Goal: Task Accomplishment & Management: Use online tool/utility

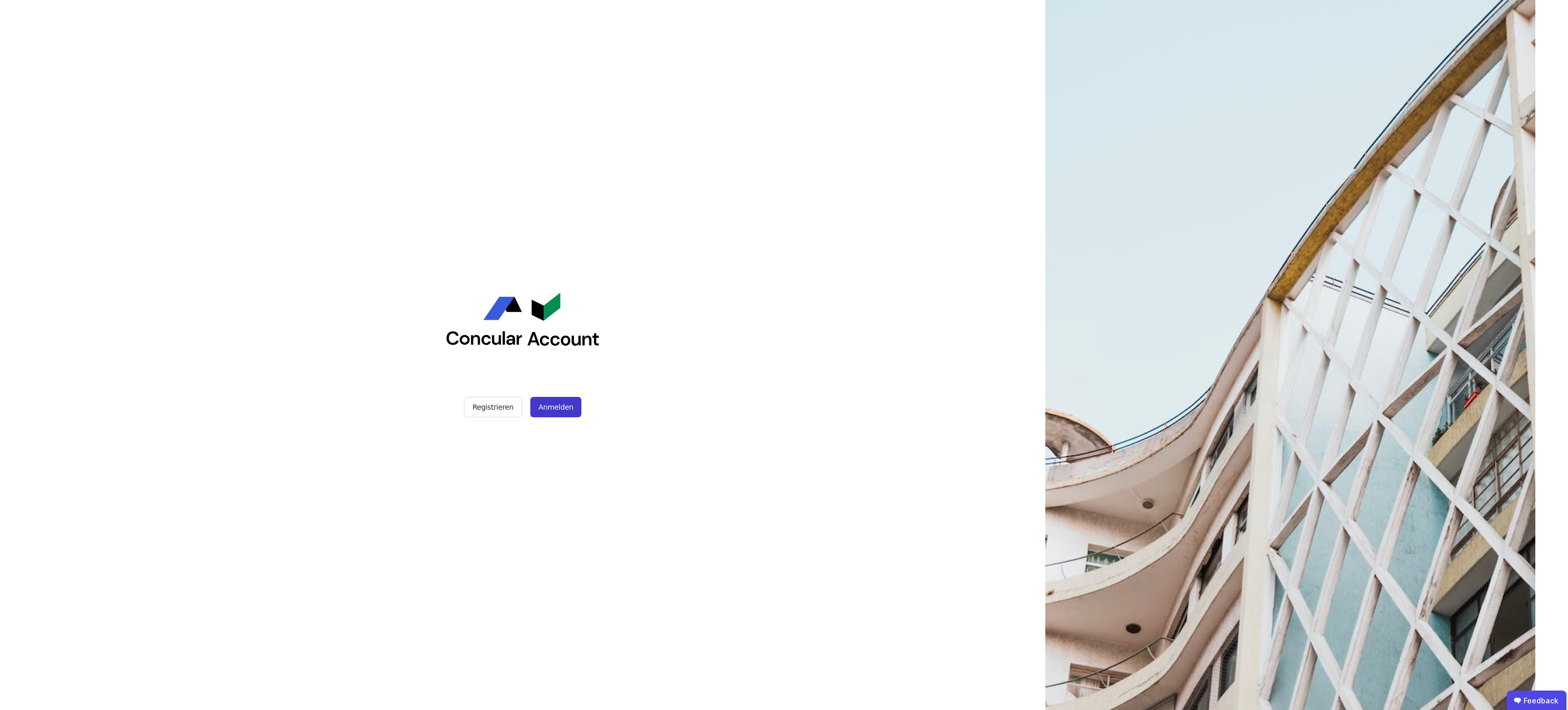
click at [567, 404] on button "Anmelden" at bounding box center [556, 407] width 51 height 21
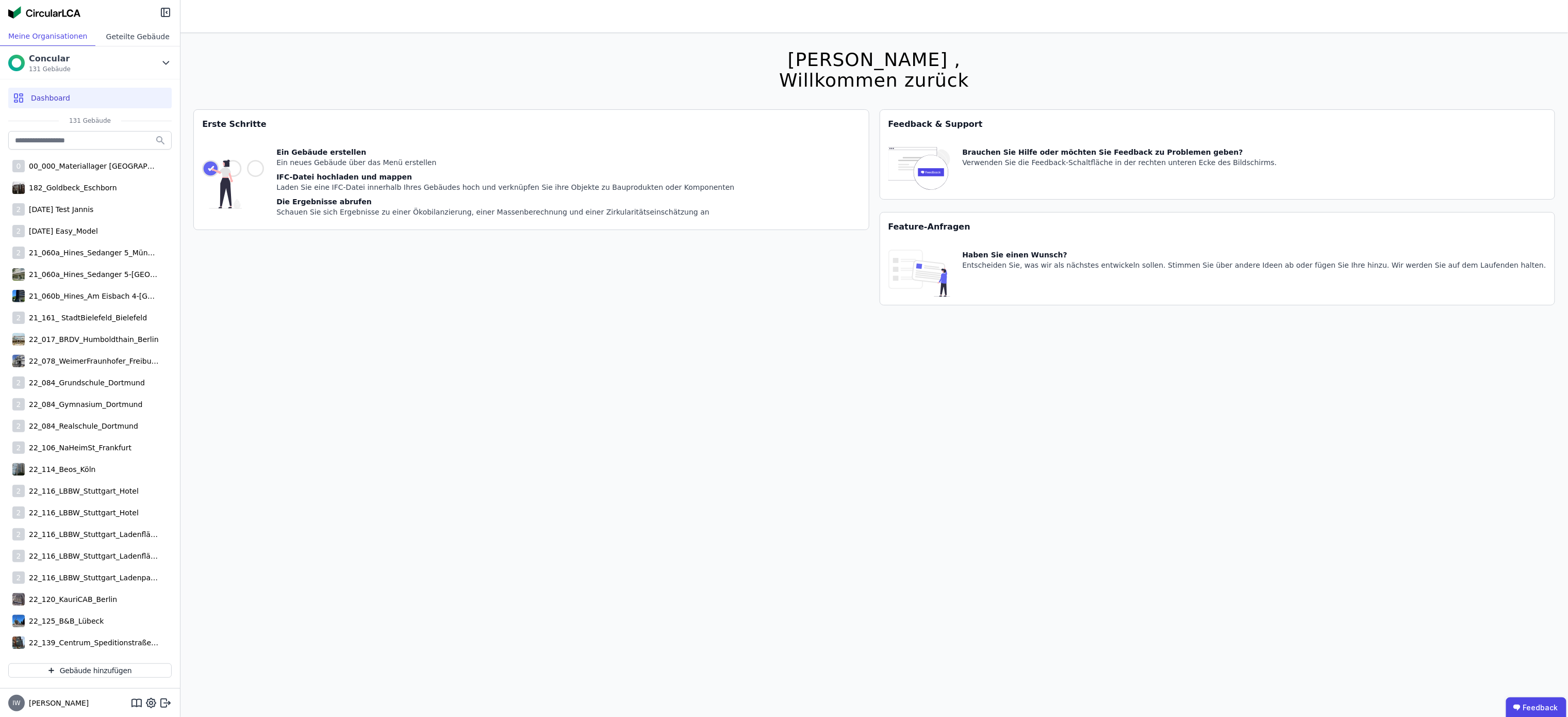
click at [146, 41] on div "Geteilte Gebäude" at bounding box center [138, 36] width 85 height 19
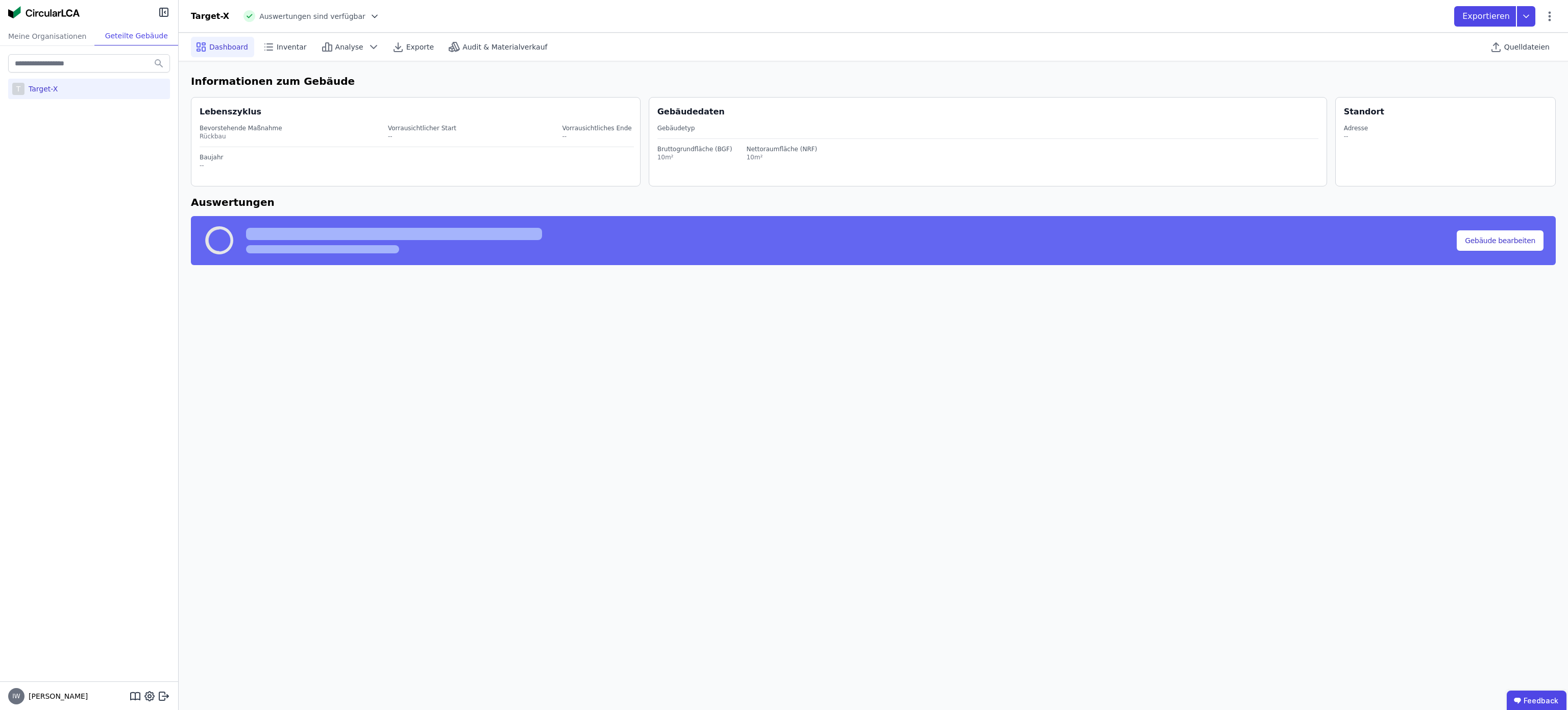
click at [71, 93] on div "T Target-X" at bounding box center [89, 89] width 162 height 21
select select "*"
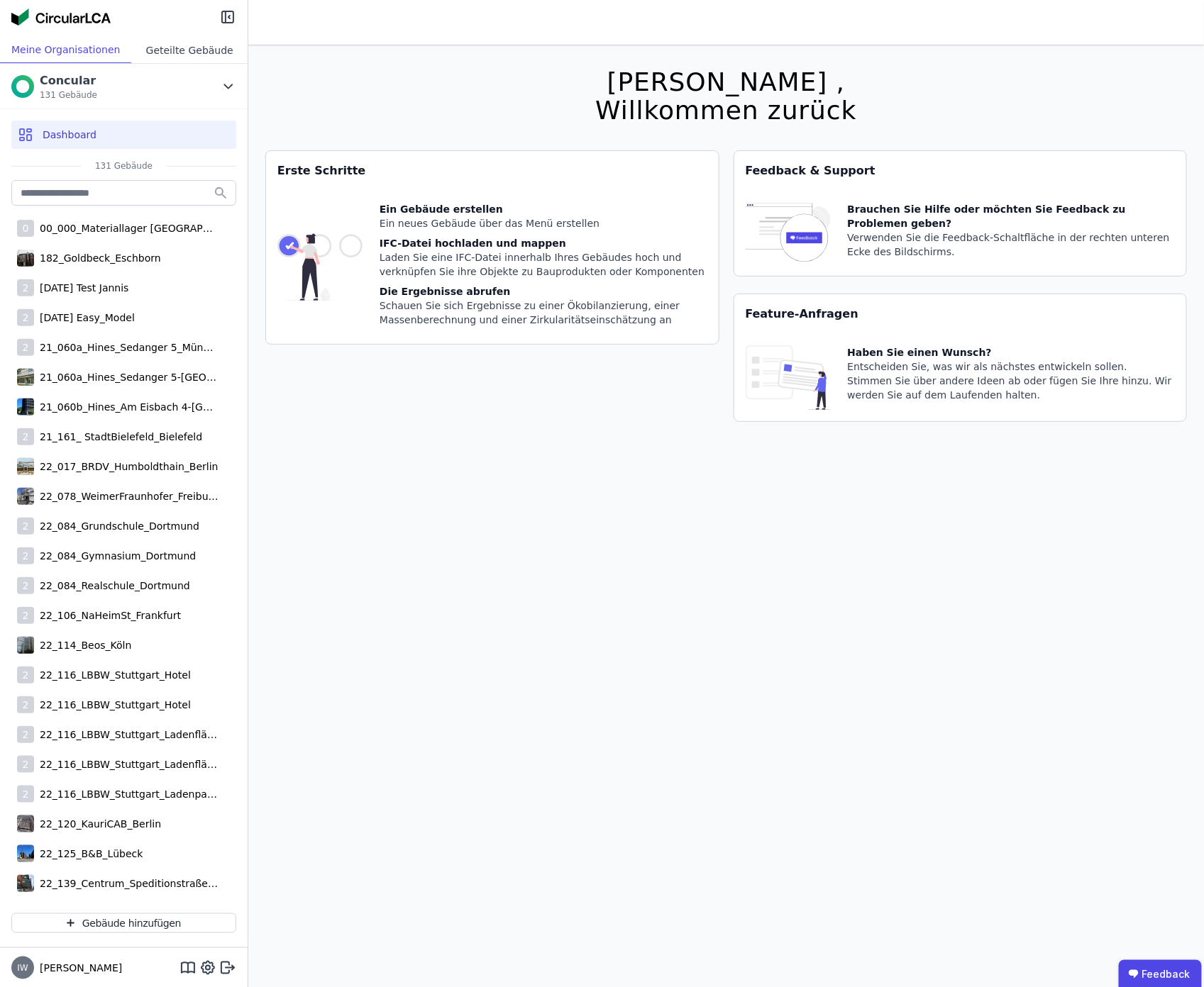
click at [184, 42] on div "Geteilte Gebäude" at bounding box center [190, 50] width 117 height 26
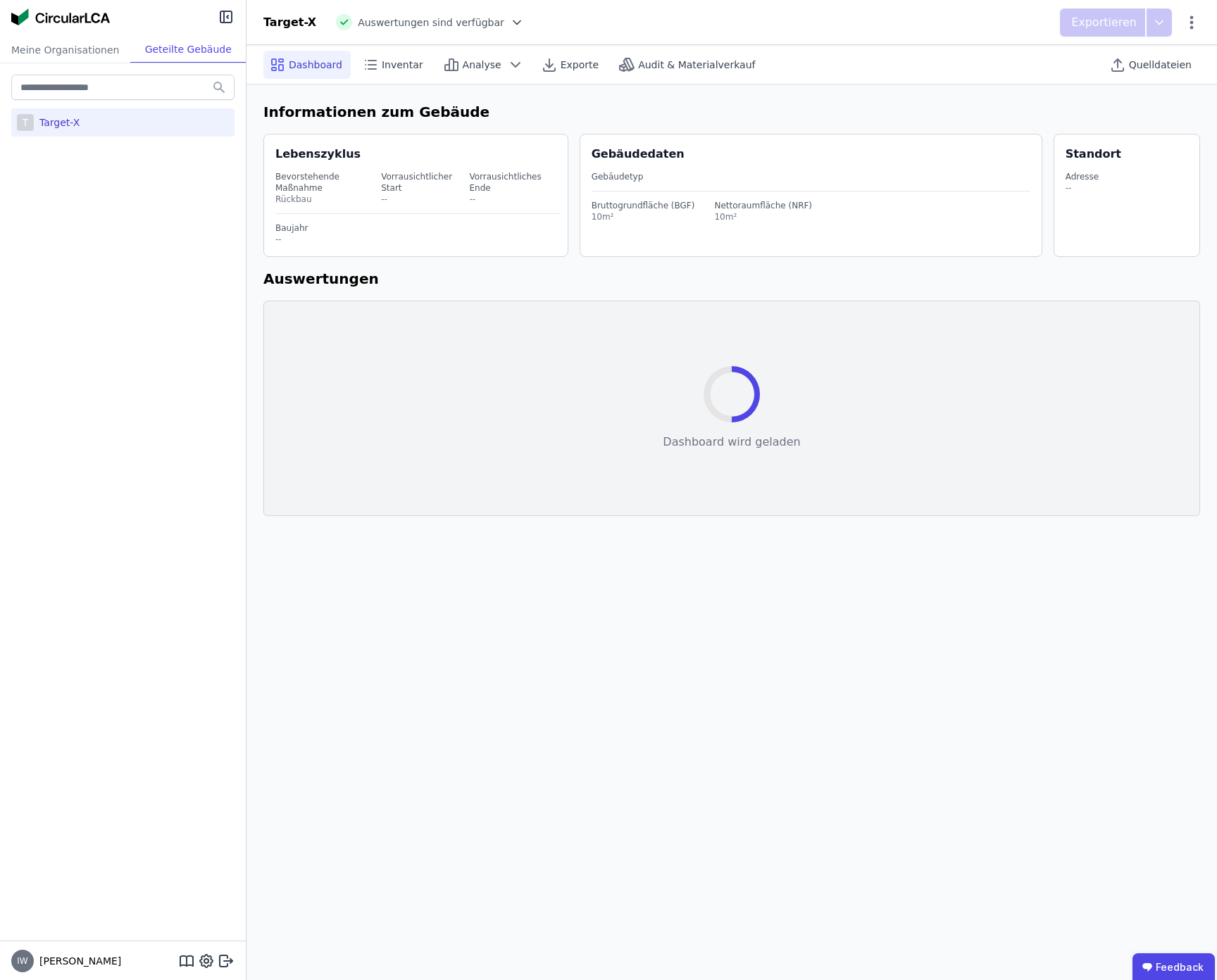
select select "*"
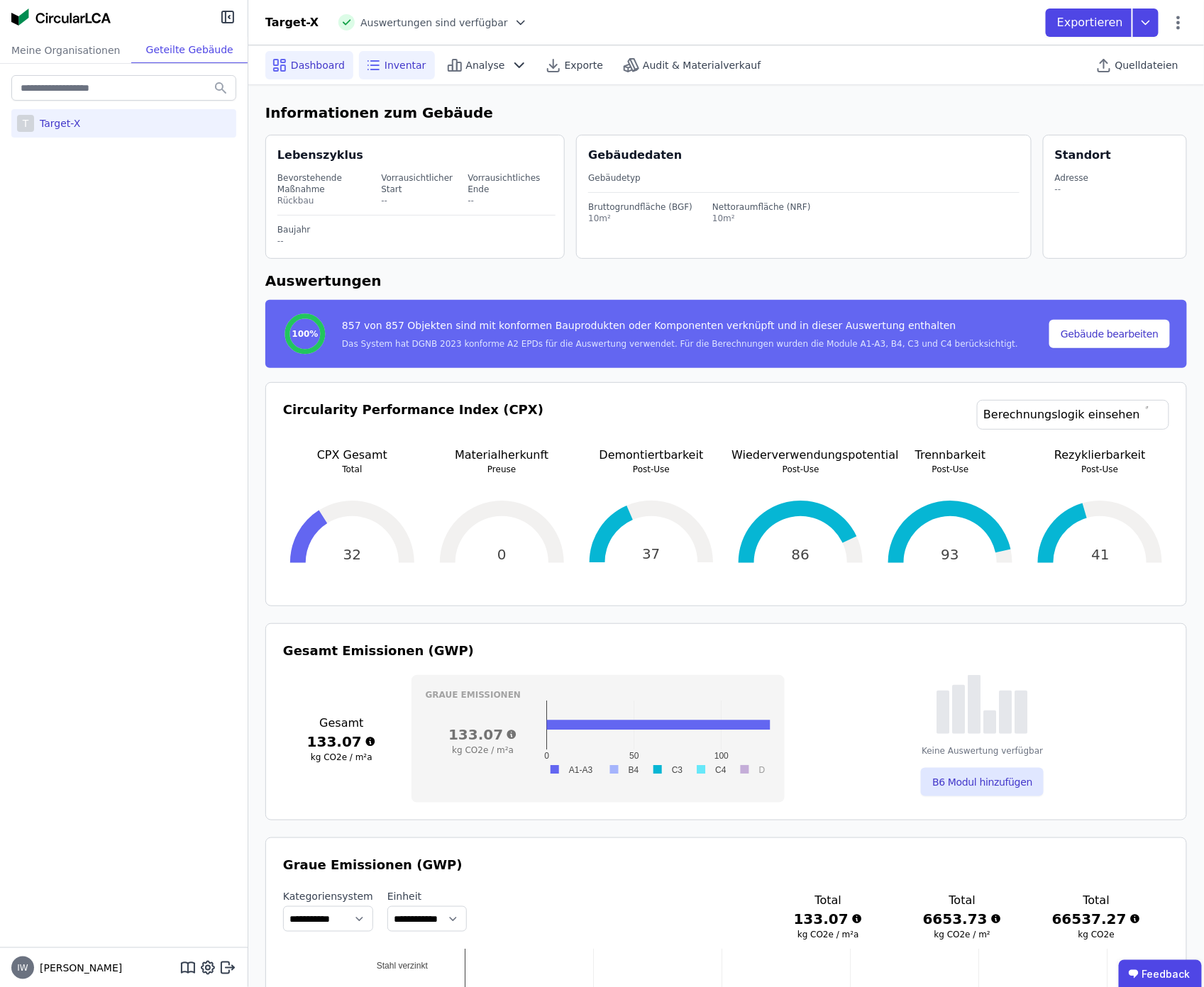
click at [371, 67] on icon at bounding box center [373, 65] width 17 height 17
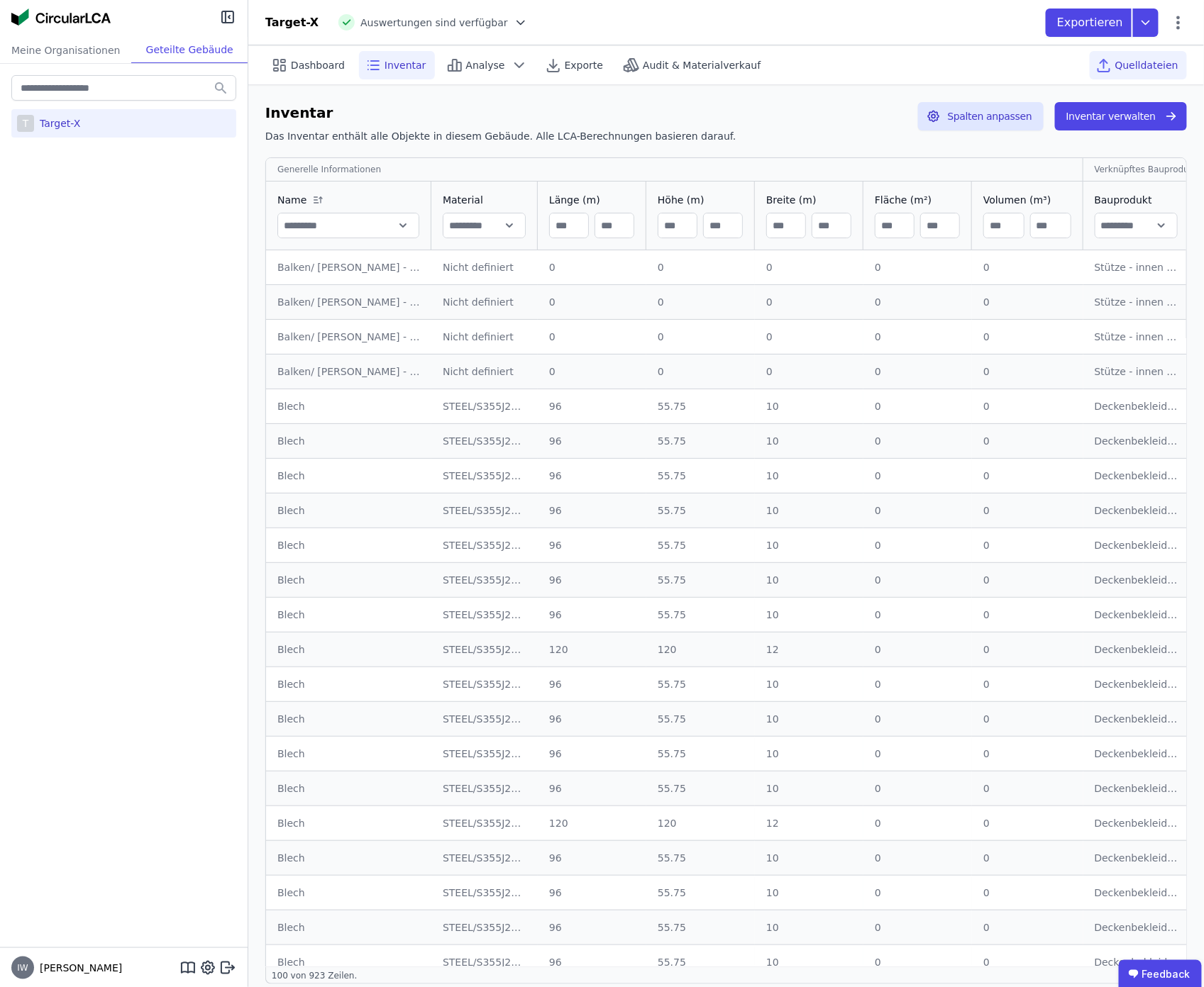
click at [1136, 65] on span "Quelldateien" at bounding box center [1146, 65] width 63 height 14
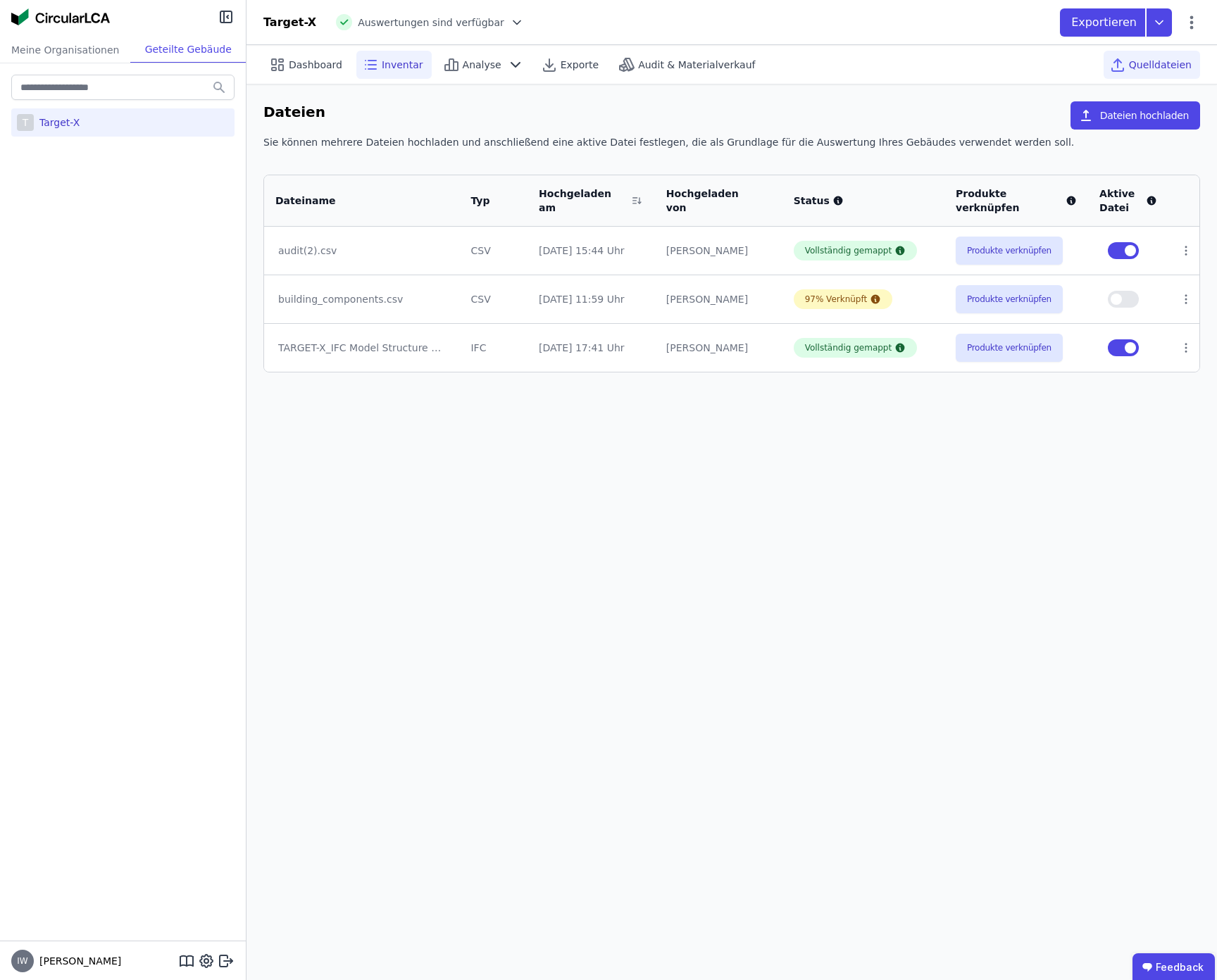
click at [381, 66] on span "Inventar" at bounding box center [401, 65] width 41 height 14
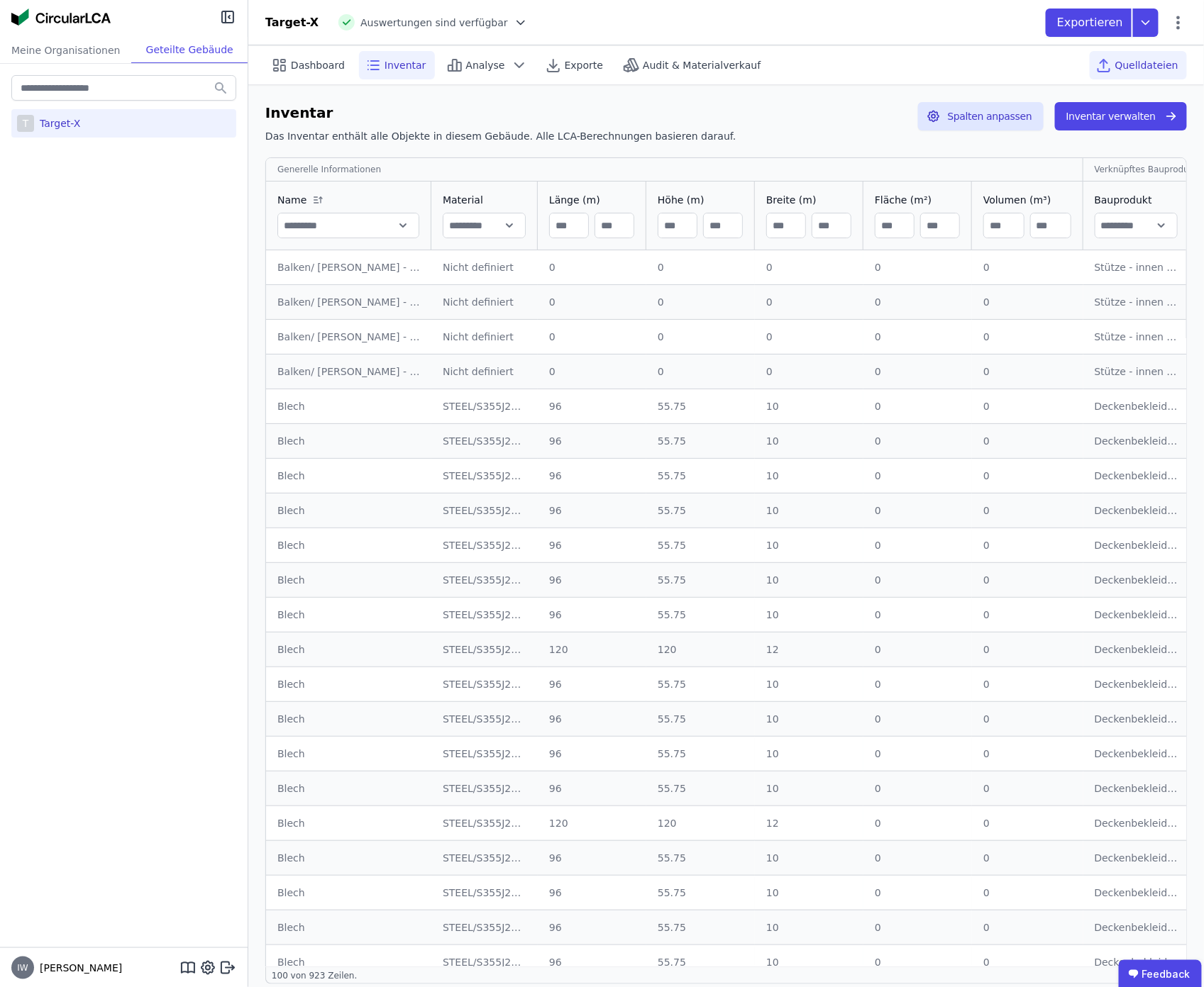
click at [1124, 69] on span "Quelldateien" at bounding box center [1146, 65] width 63 height 14
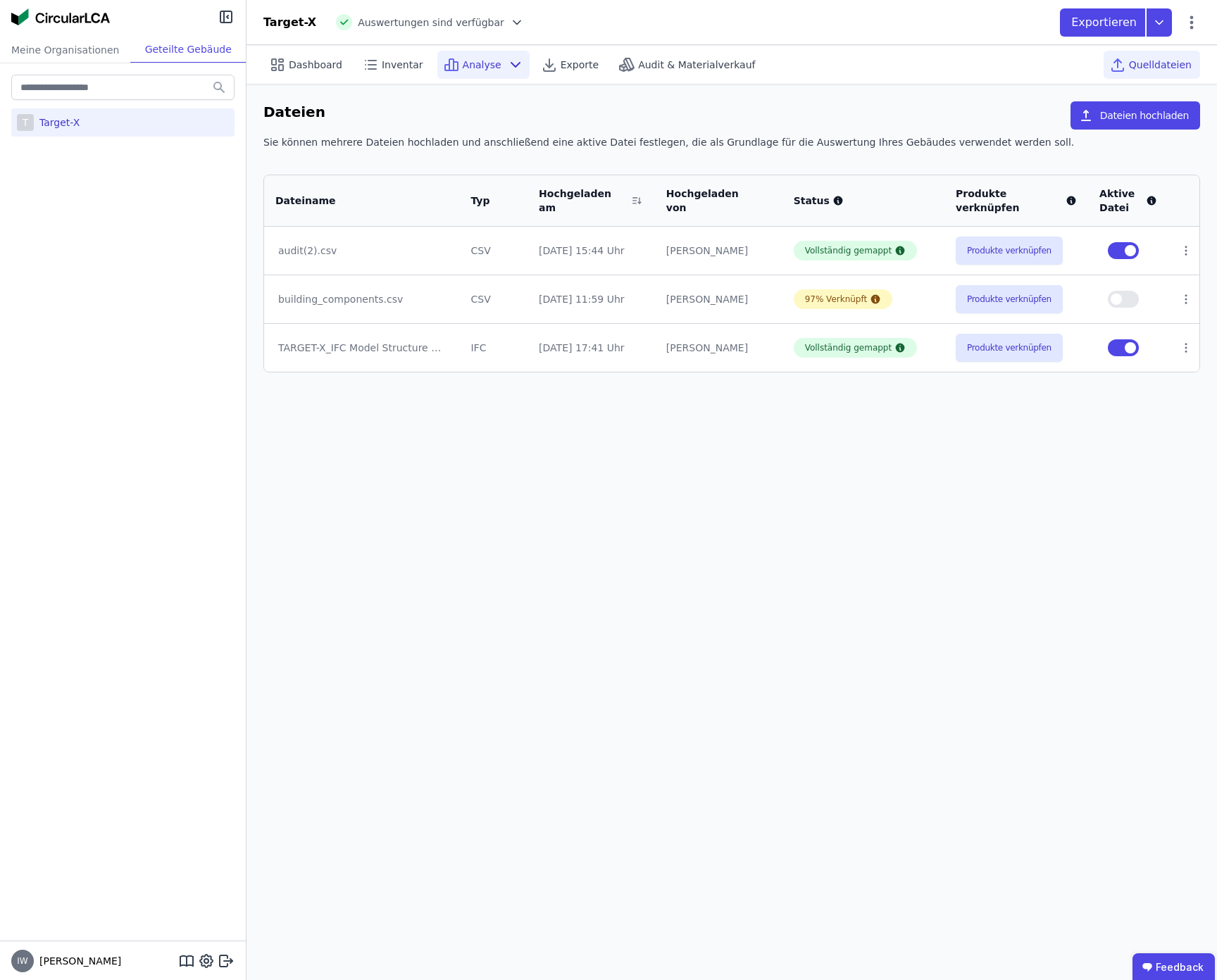
click at [476, 69] on span "Analyse" at bounding box center [482, 65] width 39 height 14
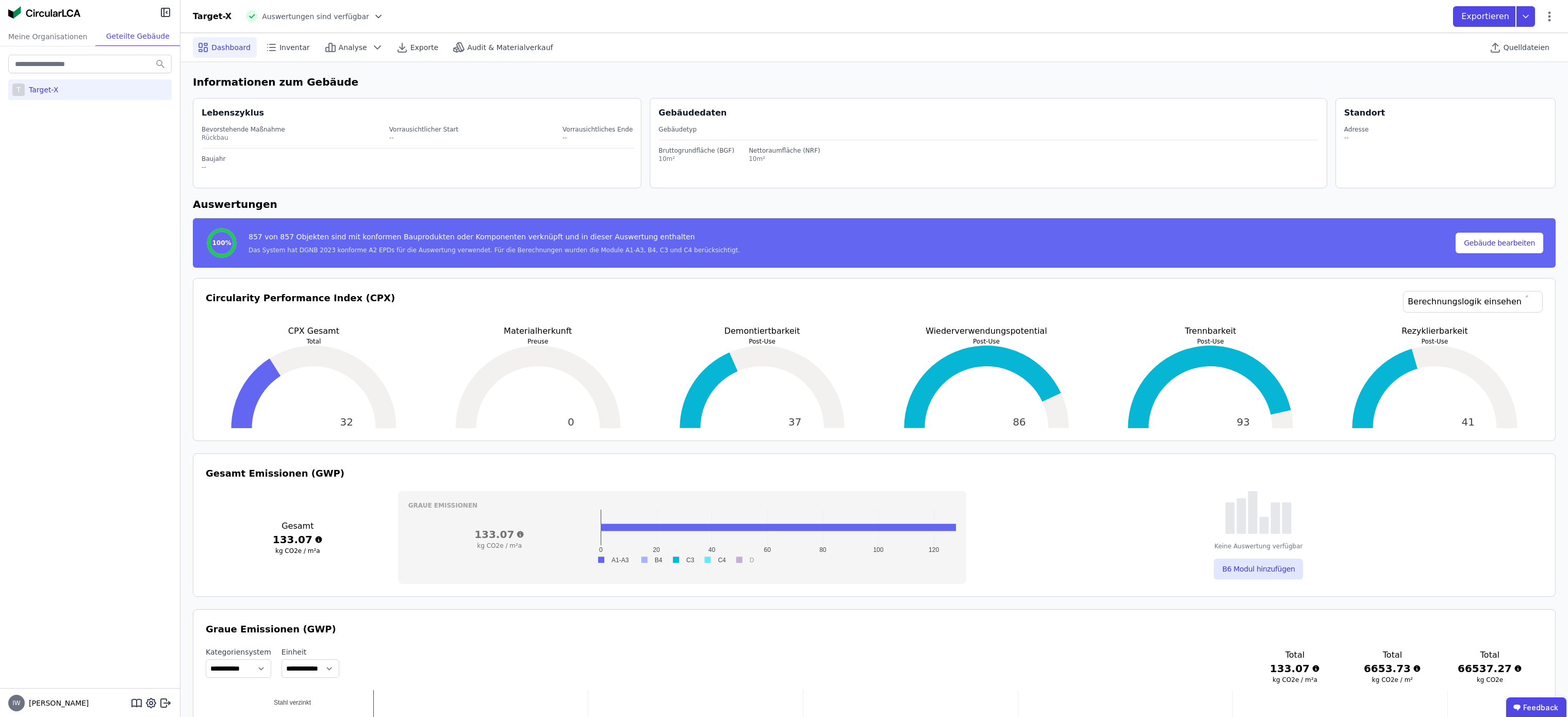
select select "*"
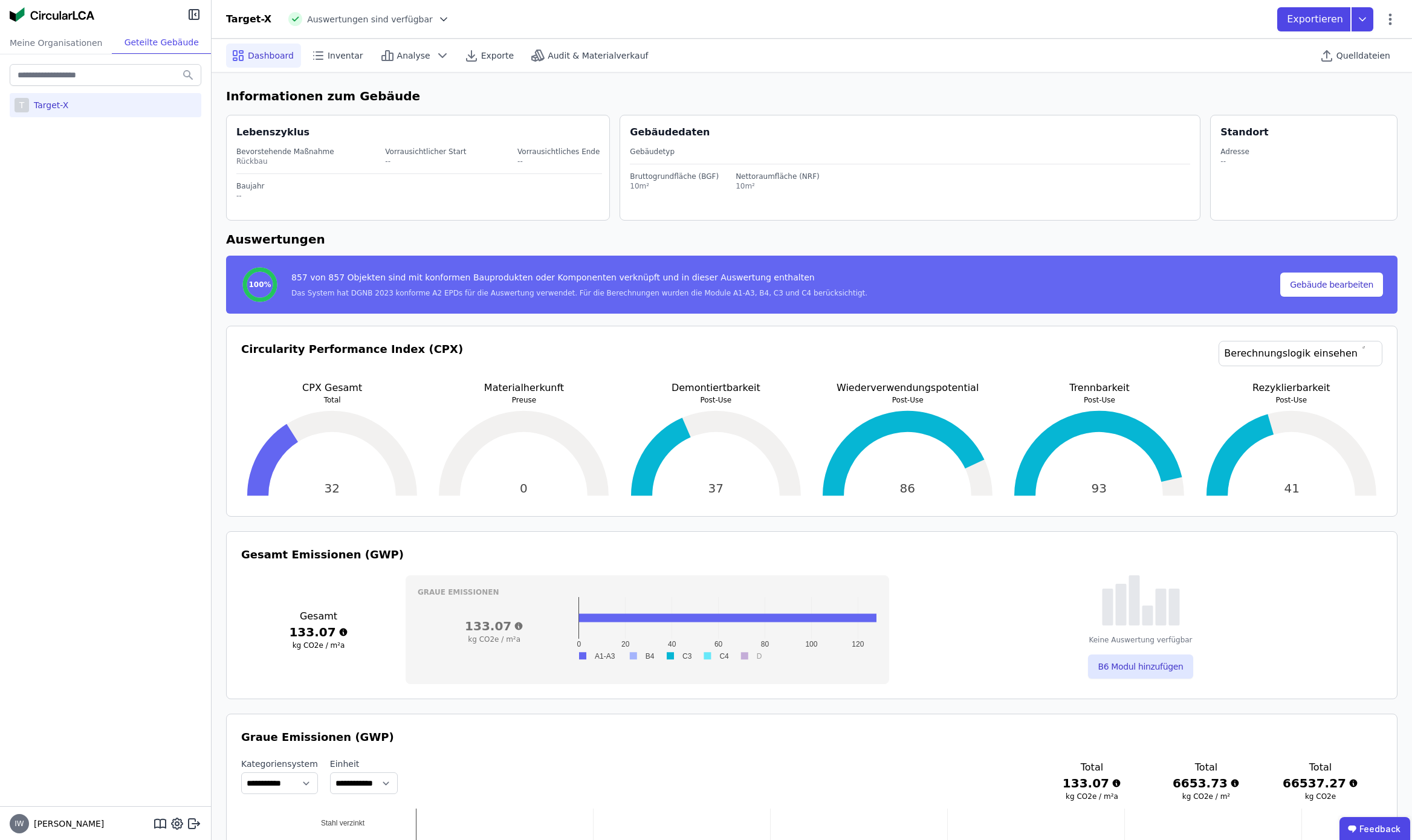
click at [992, 234] on h6 "Auswertungen" at bounding box center [812, 238] width 1171 height 18
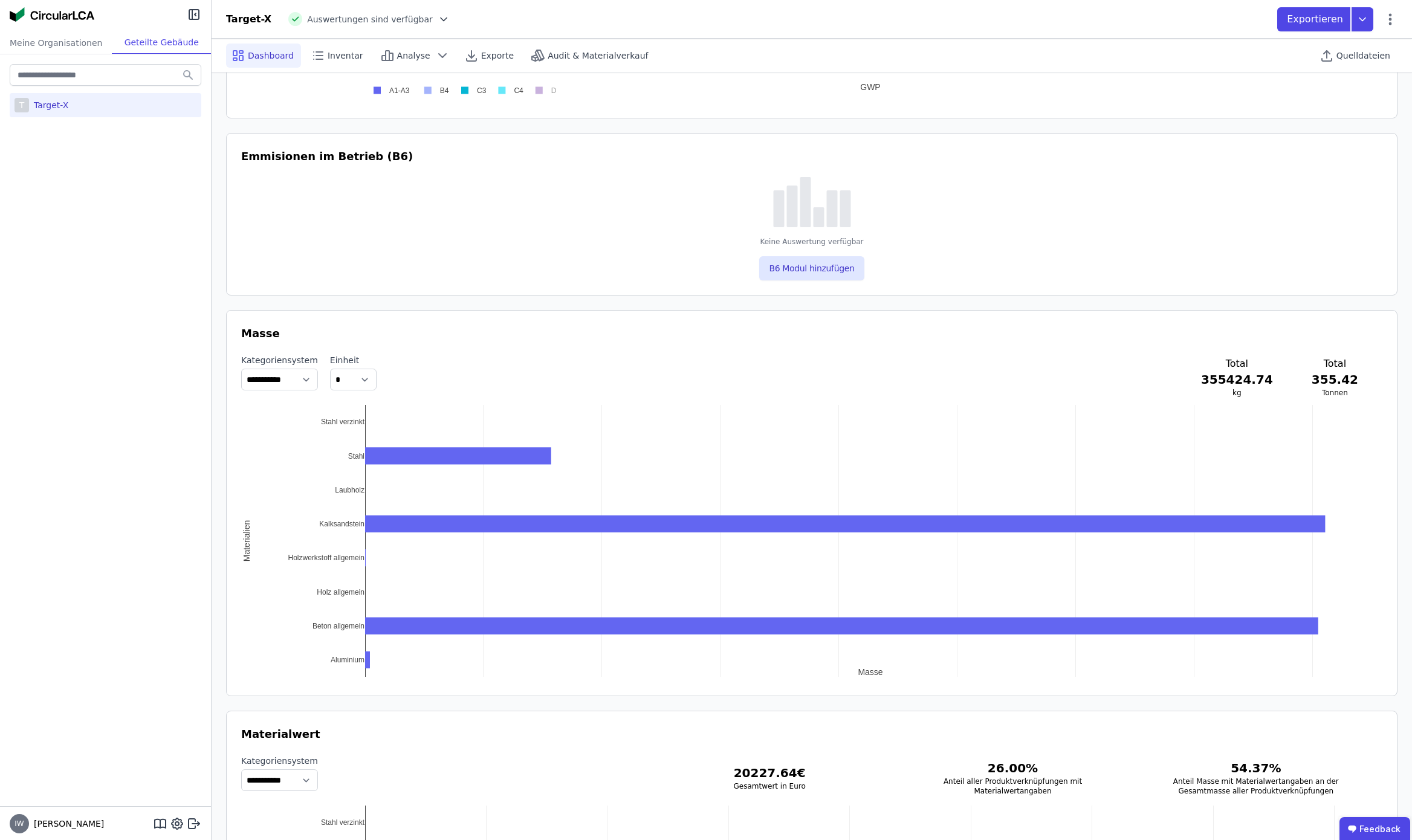
scroll to position [1068, 0]
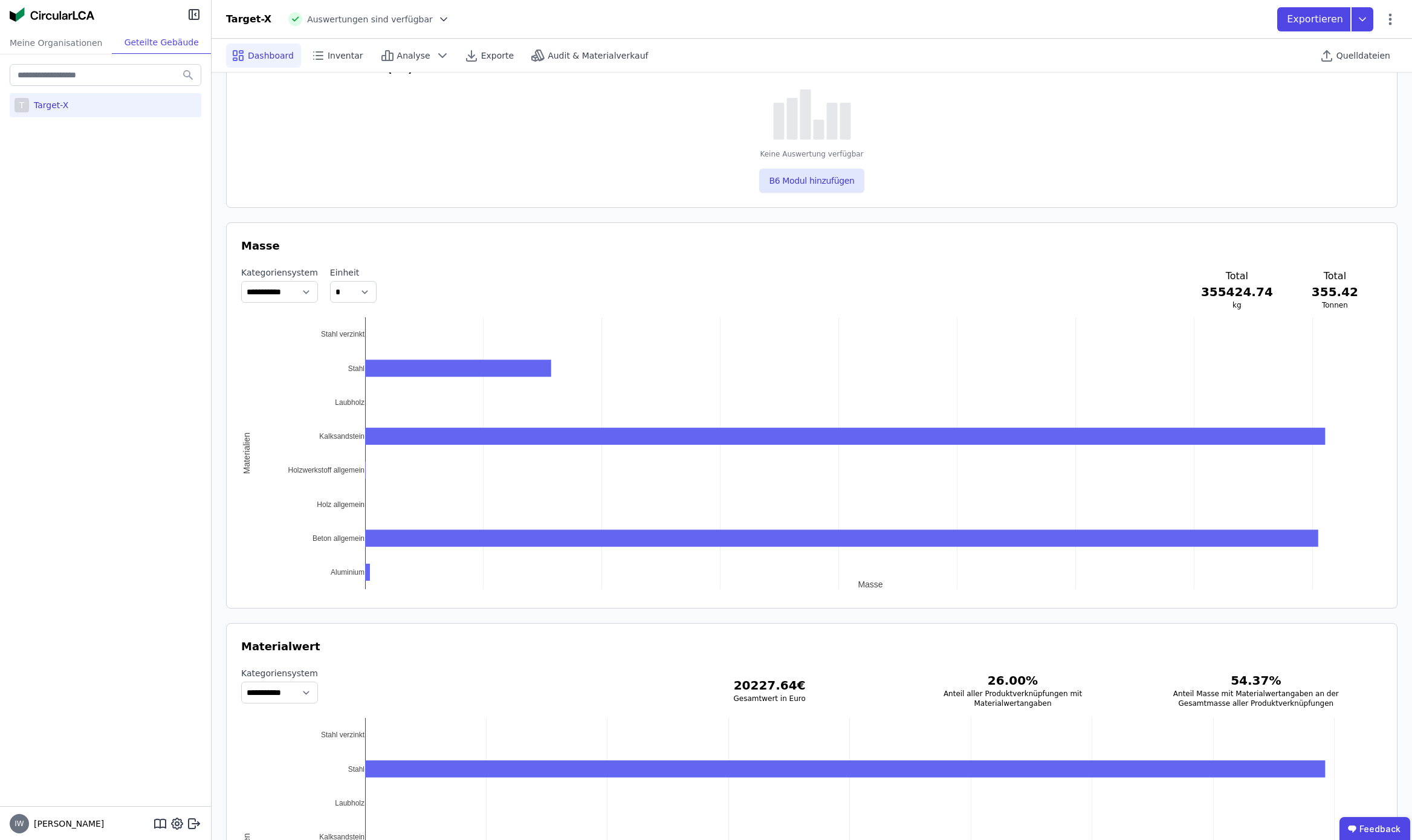
click at [695, 287] on div "**********" at bounding box center [812, 290] width 1141 height 46
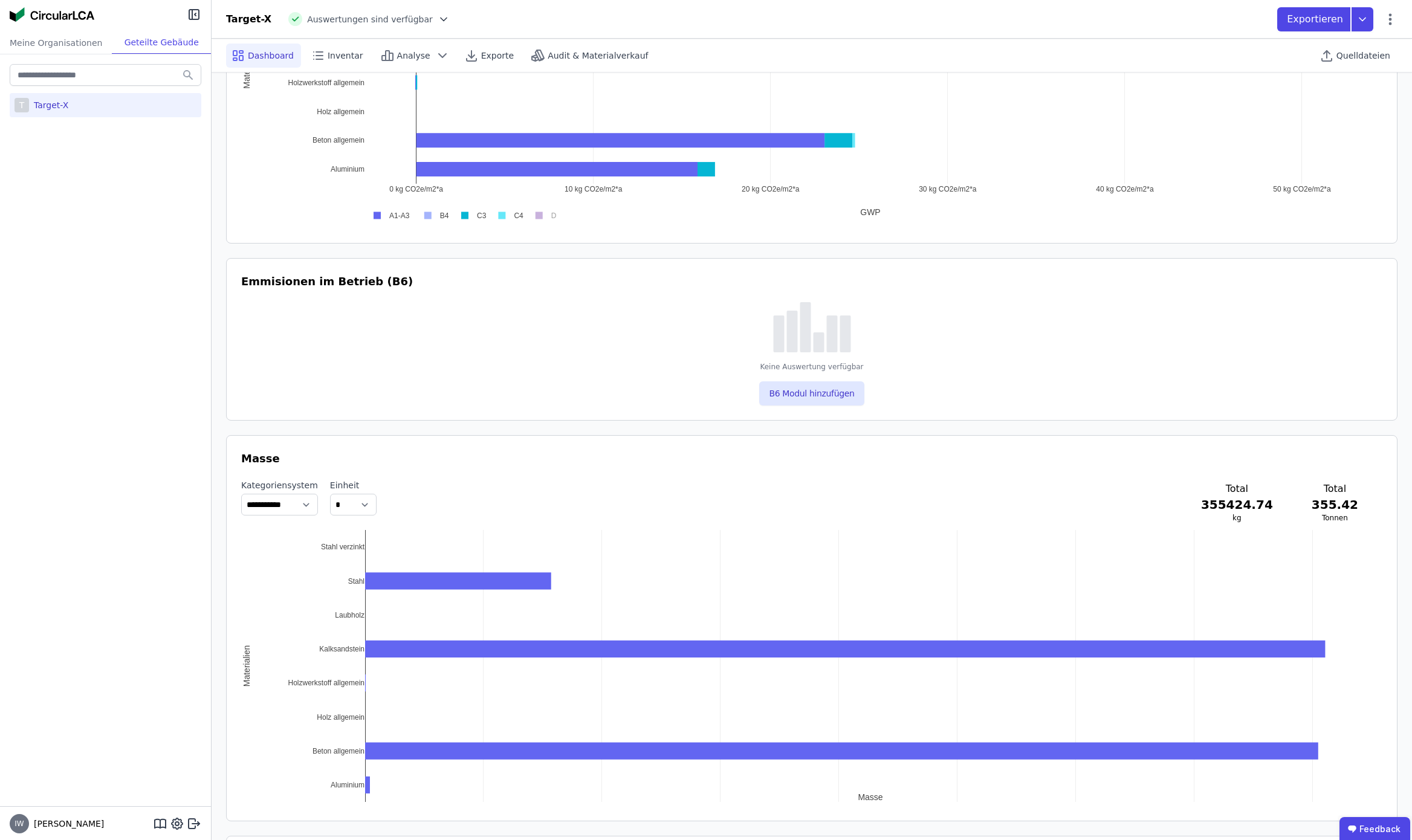
scroll to position [1023, 0]
